Goal: Find specific page/section: Find specific page/section

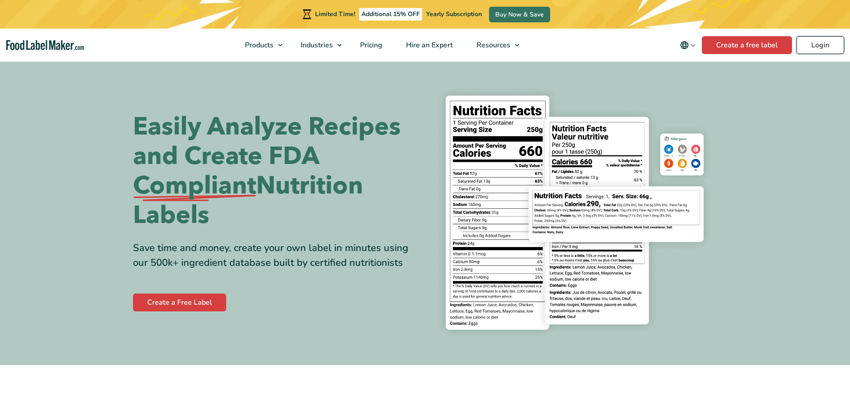
click at [819, 43] on link "Login" at bounding box center [821, 45] width 48 height 18
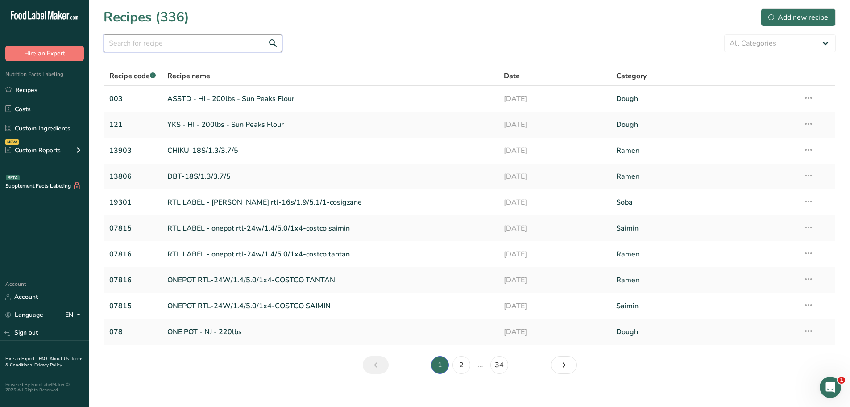
click at [173, 45] on input "text" at bounding box center [193, 43] width 179 height 18
type input "01478"
